Goal: Information Seeking & Learning: Learn about a topic

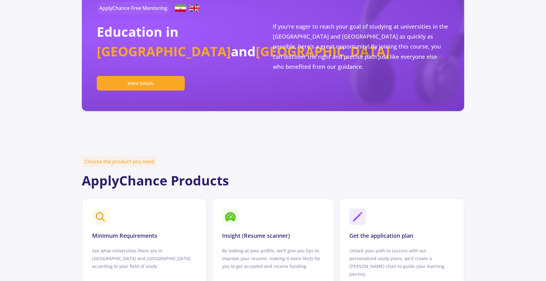
scroll to position [194, 0]
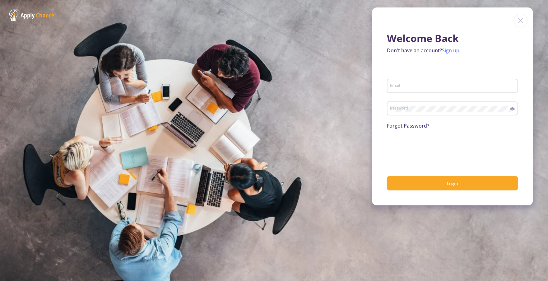
click at [451, 53] on link "Sign up" at bounding box center [450, 50] width 17 height 7
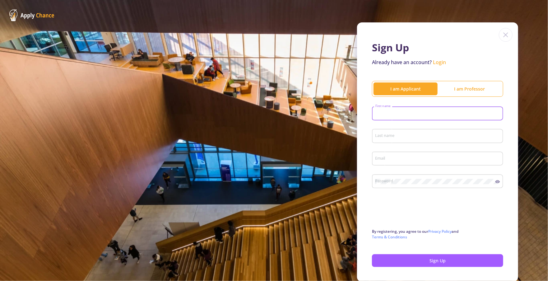
click at [411, 111] on input "First name" at bounding box center [438, 114] width 127 height 6
type input "[PERSON_NAME]"
click at [402, 137] on input "Last name" at bounding box center [438, 136] width 127 height 6
type input "UWIMPUHWE"
click at [391, 152] on div "Email" at bounding box center [437, 157] width 125 height 16
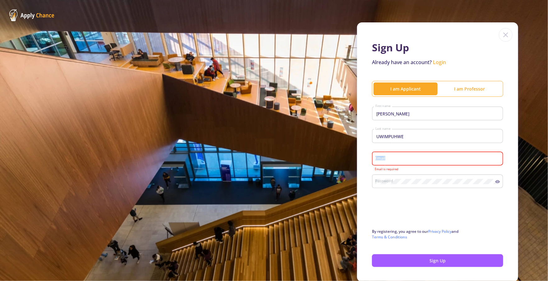
click at [391, 154] on div "Email" at bounding box center [437, 157] width 125 height 16
type input "[EMAIL_ADDRESS][DOMAIN_NAME]"
click at [394, 176] on div "Password" at bounding box center [435, 180] width 120 height 16
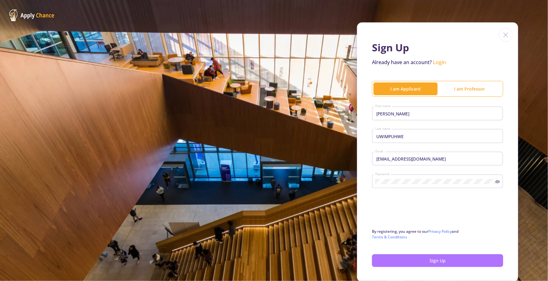
click at [405, 262] on button "Sign Up" at bounding box center [437, 260] width 131 height 13
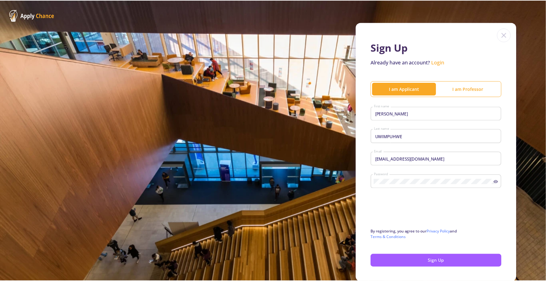
scroll to position [24, 0]
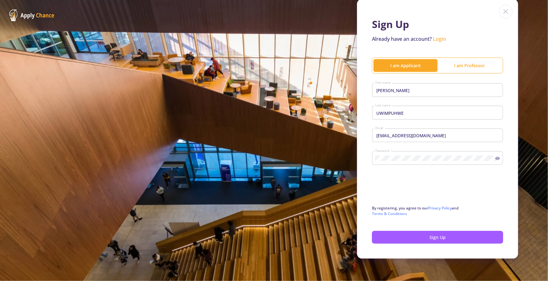
click at [427, 236] on button "Sign Up" at bounding box center [437, 237] width 131 height 13
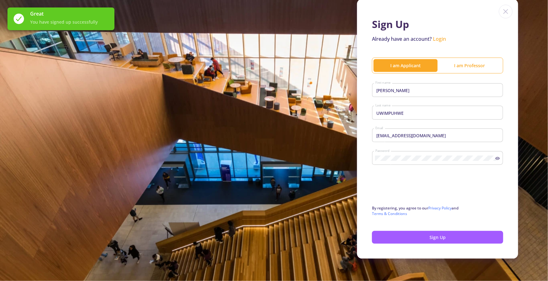
click at [436, 40] on link "Login" at bounding box center [439, 38] width 13 height 7
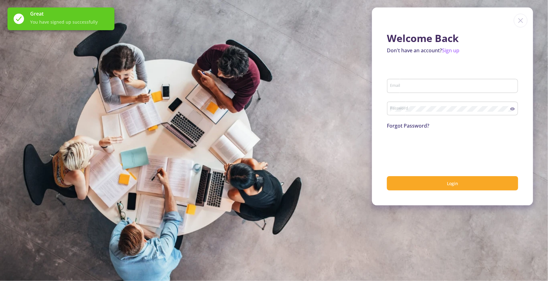
type input "[EMAIL_ADDRESS][DOMAIN_NAME]"
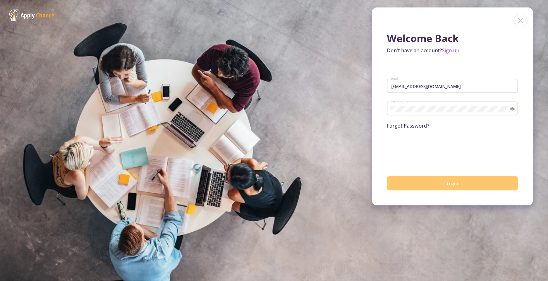
click at [412, 182] on button "Login" at bounding box center [452, 183] width 131 height 15
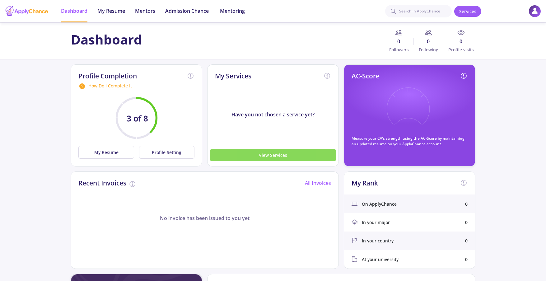
click at [311, 159] on button "View Services" at bounding box center [273, 155] width 126 height 12
click at [297, 151] on button "View Services" at bounding box center [273, 155] width 126 height 12
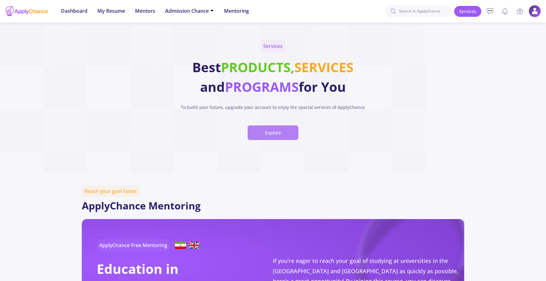
click at [283, 133] on button "Explore" at bounding box center [273, 132] width 51 height 15
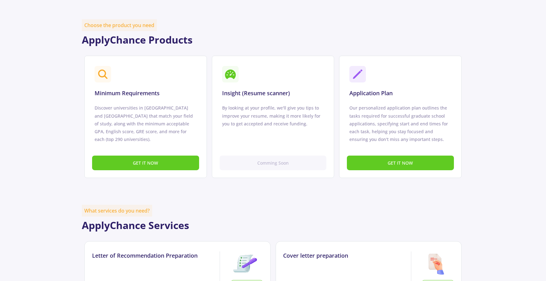
scroll to position [376, 0]
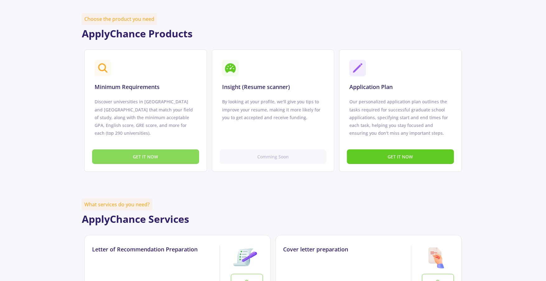
click at [175, 154] on button "GET IT NOW" at bounding box center [145, 156] width 107 height 15
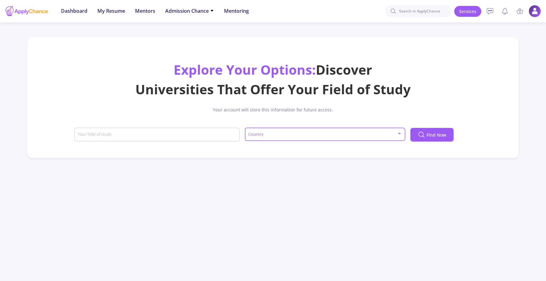
click at [310, 134] on span at bounding box center [323, 134] width 147 height 4
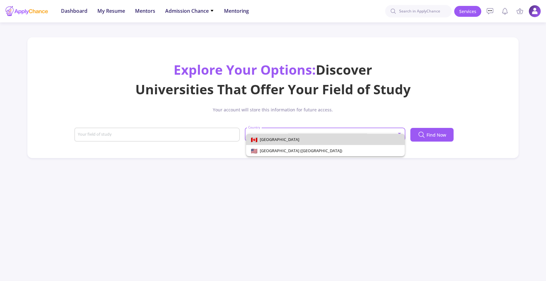
click at [307, 142] on span "[GEOGRAPHIC_DATA]" at bounding box center [325, 139] width 149 height 11
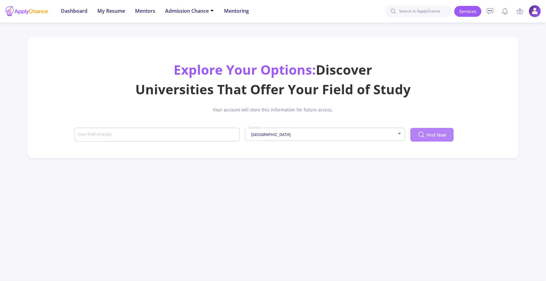
click at [436, 135] on span "Find Now" at bounding box center [437, 135] width 20 height 7
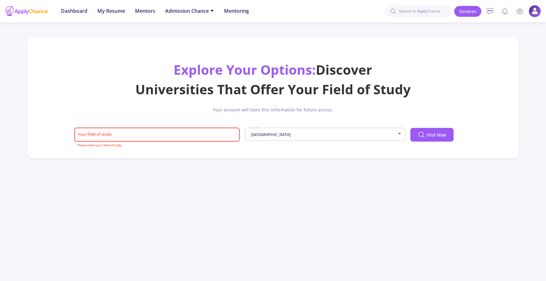
click at [180, 146] on mat-error "Please select your field of study" at bounding box center [157, 145] width 160 height 3
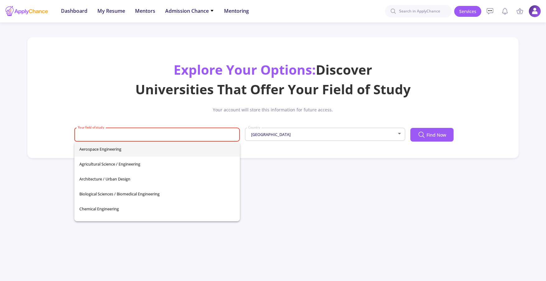
click at [181, 134] on input "Your field of study" at bounding box center [157, 135] width 161 height 6
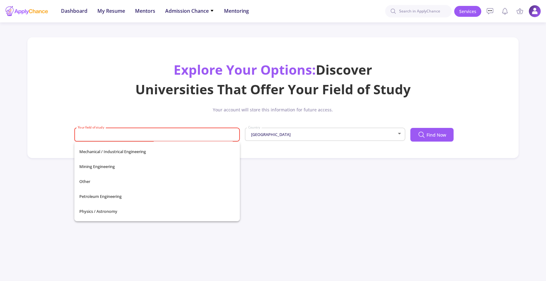
scroll to position [219, 0]
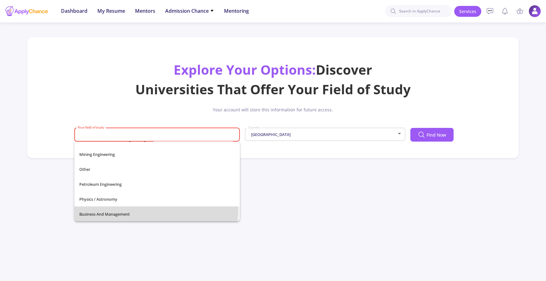
click at [140, 209] on span "Business and Management" at bounding box center [157, 214] width 156 height 15
type input "Business and Management"
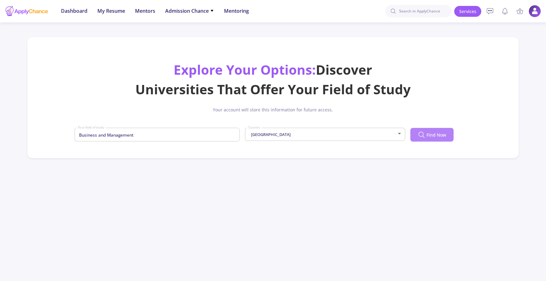
click at [432, 130] on button "Find Now" at bounding box center [431, 135] width 43 height 14
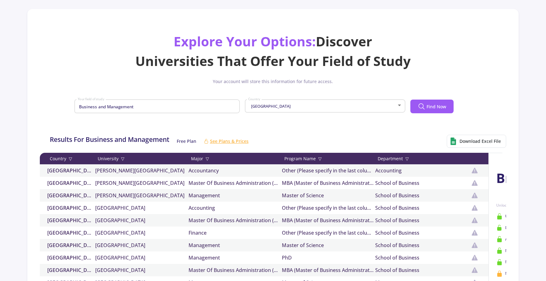
scroll to position [0, 0]
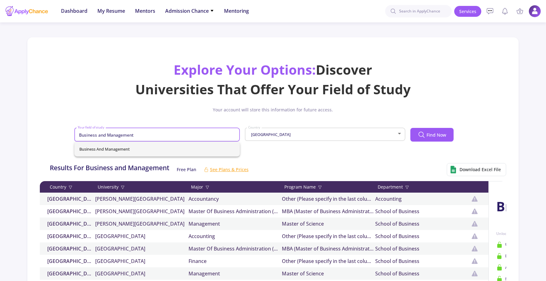
click at [186, 137] on input "Business and Management" at bounding box center [157, 135] width 161 height 6
drag, startPoint x: 156, startPoint y: 139, endPoint x: 135, endPoint y: 131, distance: 22.5
click at [135, 131] on div "Business and Management Your field of study" at bounding box center [157, 133] width 160 height 16
drag, startPoint x: 135, startPoint y: 131, endPoint x: 65, endPoint y: 141, distance: 71.0
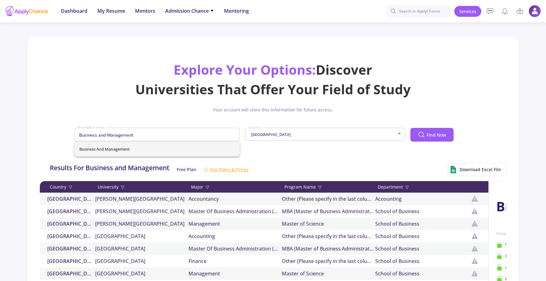
click at [65, 141] on div "Explore Your Options: Discover Universities That Offer Your Field of Study Your…" at bounding box center [273, 105] width 477 height 91
drag, startPoint x: 139, startPoint y: 133, endPoint x: 66, endPoint y: 146, distance: 74.6
click at [66, 146] on div "Explore Your Options: Discover Universities That Offer Your Field of Study Your…" at bounding box center [273, 105] width 477 height 91
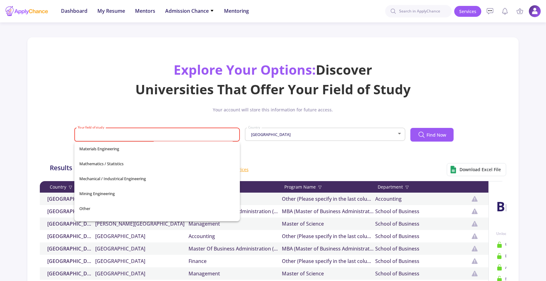
scroll to position [219, 0]
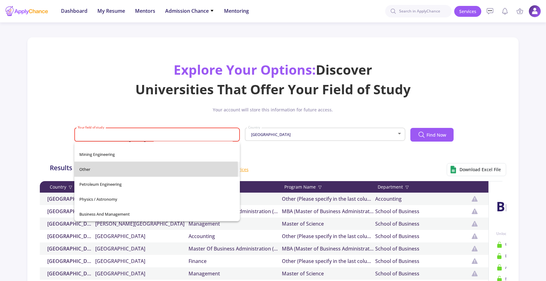
click at [104, 170] on span "Other" at bounding box center [157, 169] width 156 height 15
type input "Other"
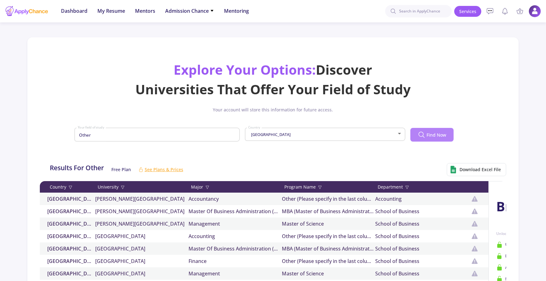
click at [429, 135] on span "Find Now" at bounding box center [437, 135] width 20 height 7
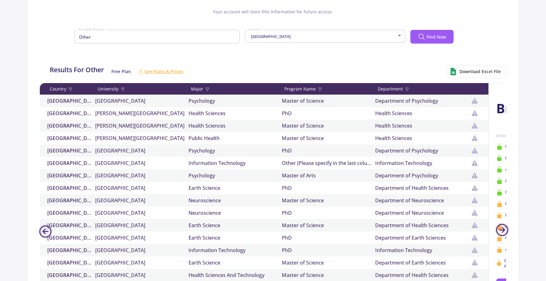
scroll to position [0, 0]
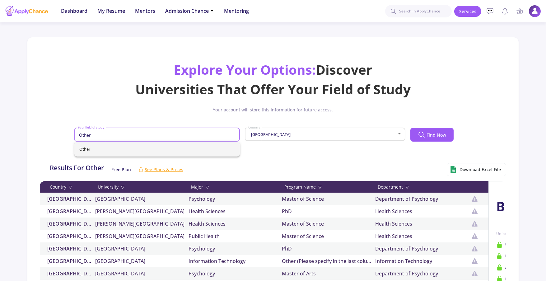
click at [211, 136] on input "Other" at bounding box center [157, 135] width 161 height 6
drag, startPoint x: 211, startPoint y: 136, endPoint x: 40, endPoint y: 156, distance: 172.3
click at [40, 156] on div "Explore Your Options: Discover Universities That Offer Your Field of Study Your…" at bounding box center [273, 250] width 492 height 427
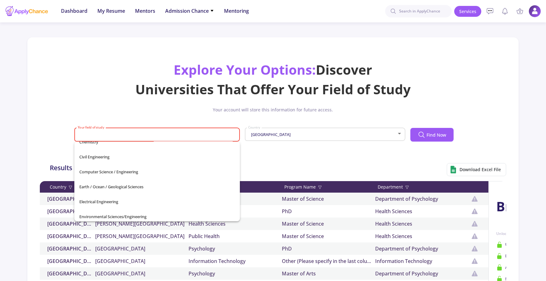
scroll to position [82, 0]
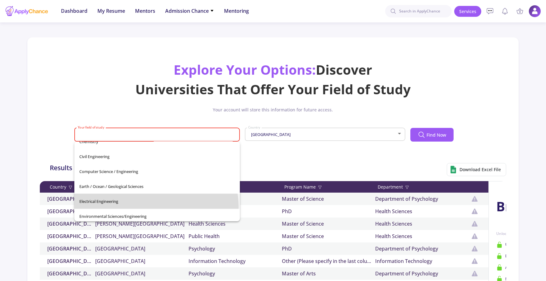
click at [148, 207] on span "Electrical Engineering" at bounding box center [157, 201] width 156 height 15
type input "Electrical Engineering"
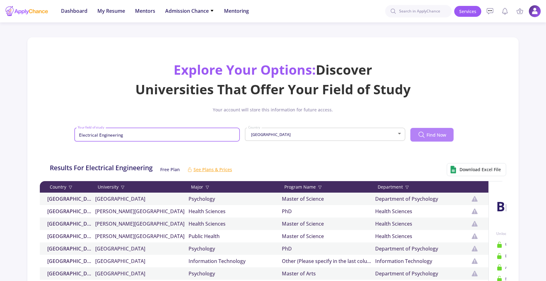
click at [429, 140] on button "Find Now" at bounding box center [431, 135] width 43 height 14
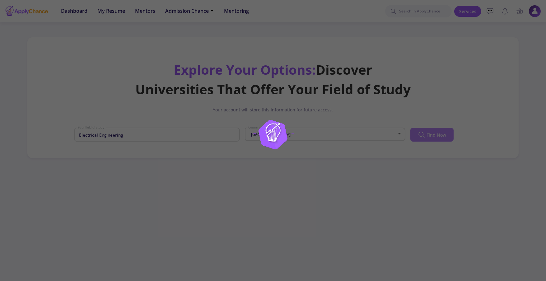
click at [429, 140] on div at bounding box center [273, 140] width 546 height 281
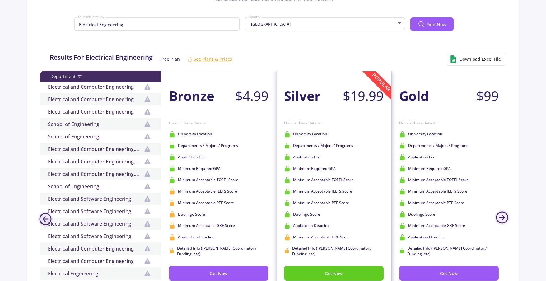
scroll to position [0, 0]
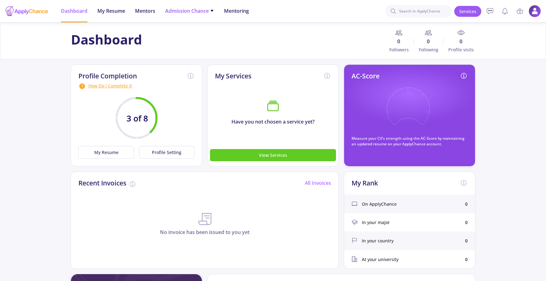
click at [173, 16] on li "Admission Chance With Minimum Requirements Only My Chance of Admission" at bounding box center [189, 11] width 49 height 22
click at [178, 11] on span "Admission Chance" at bounding box center [189, 10] width 49 height 7
click at [191, 45] on link "Only My Chance of Admission" at bounding box center [201, 44] width 73 height 12
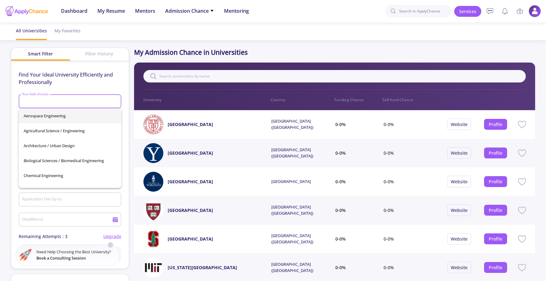
click at [93, 99] on input "Your field of study" at bounding box center [71, 102] width 98 height 6
click at [94, 75] on p "Find Your Ideal University Efficiently and Professionally" at bounding box center [70, 78] width 103 height 15
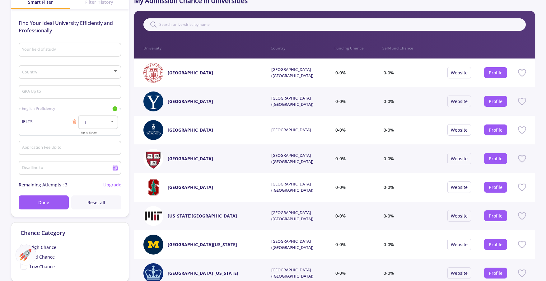
scroll to position [53, 0]
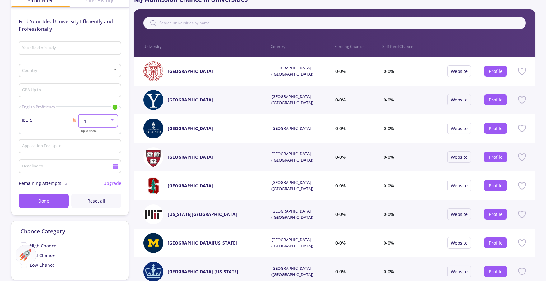
click at [93, 121] on div "1" at bounding box center [95, 121] width 29 height 5
click at [96, 176] on span "5.5" at bounding box center [98, 179] width 29 height 11
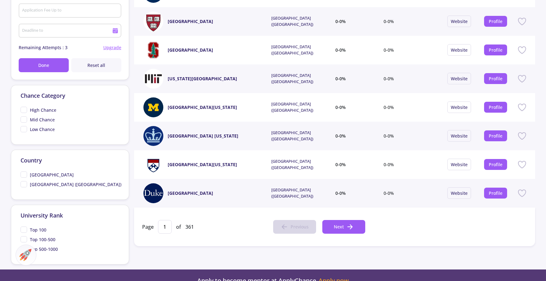
scroll to position [197, 0]
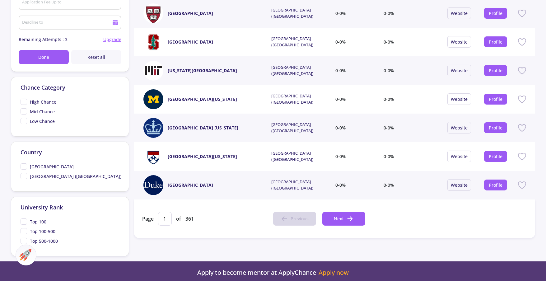
click at [26, 166] on span "[GEOGRAPHIC_DATA]" at bounding box center [47, 166] width 53 height 7
click at [25, 166] on input "[GEOGRAPHIC_DATA]" at bounding box center [23, 165] width 4 height 4
checkbox input "true"
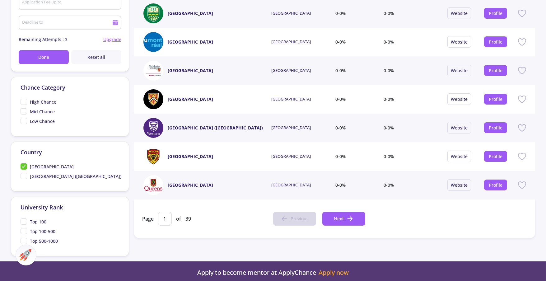
scroll to position [198, 0]
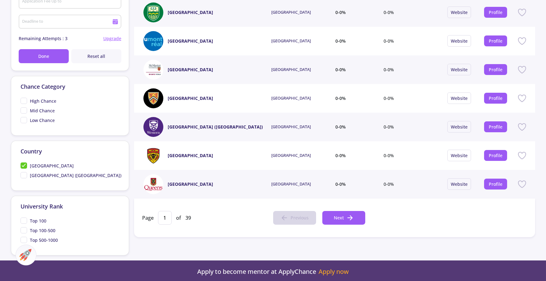
click at [25, 102] on span "High Chance" at bounding box center [39, 101] width 36 height 7
click at [25, 102] on input "High Chance" at bounding box center [23, 100] width 4 height 4
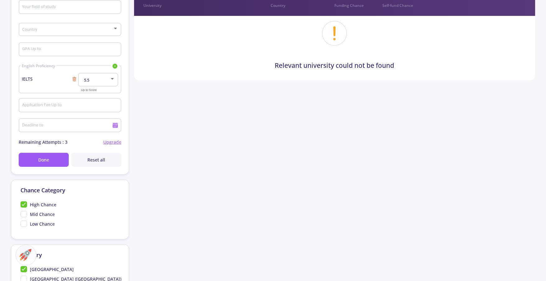
scroll to position [95, 0]
click at [23, 202] on span "High Chance" at bounding box center [39, 204] width 36 height 7
click at [23, 202] on input "High Chance" at bounding box center [23, 203] width 4 height 4
checkbox input "false"
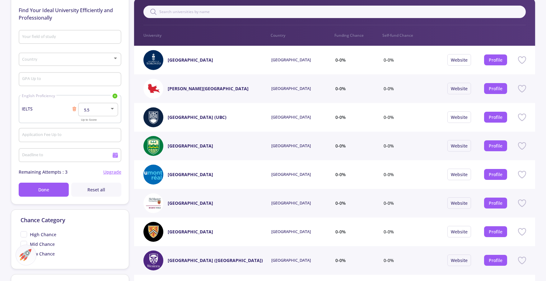
scroll to position [64, 0]
click at [44, 134] on input "Application Fee Up to" at bounding box center [71, 136] width 98 height 6
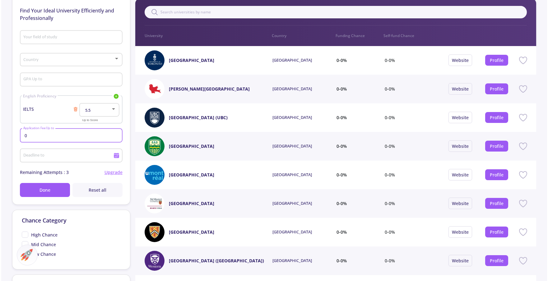
scroll to position [0, 0]
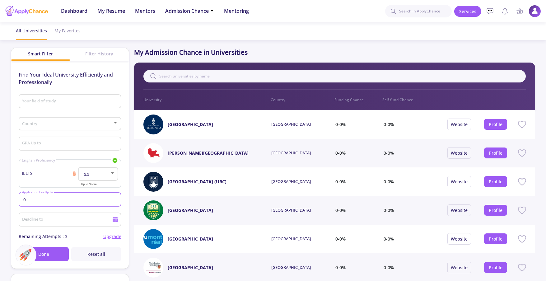
type input "0"
